Goal: Check status

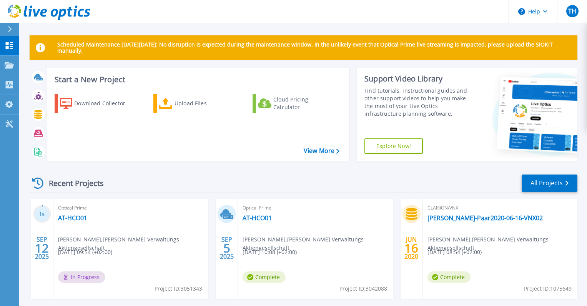
click at [8, 176] on div "Dashboard Dashboard Projects Projects Search Projects Upload SIOKIT & Files Opt…" at bounding box center [9, 171] width 19 height 271
click at [78, 217] on link "AT-HCO01" at bounding box center [72, 218] width 29 height 8
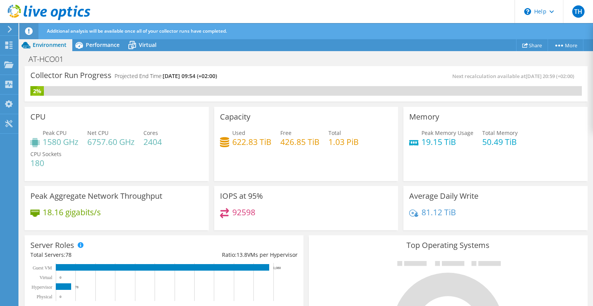
drag, startPoint x: 238, startPoint y: 73, endPoint x: 32, endPoint y: 74, distance: 205.7
click at [32, 74] on div "Collector Run Progress Projected End Time: [DATE] 09:54 (+02:00)" at bounding box center [168, 79] width 276 height 14
click at [276, 75] on div "Collector Run Progress Projected End Time: [DATE] 09:54 (+02:00)" at bounding box center [168, 79] width 276 height 14
